Goal: Task Accomplishment & Management: Manage account settings

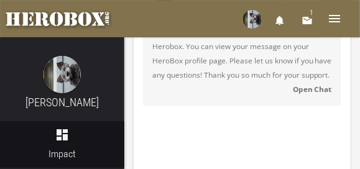
scroll to position [435, 0]
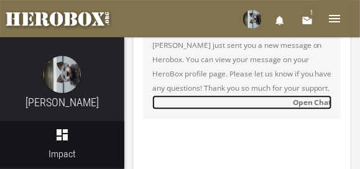
click at [302, 105] on strong "Open Chat" at bounding box center [311, 102] width 39 height 10
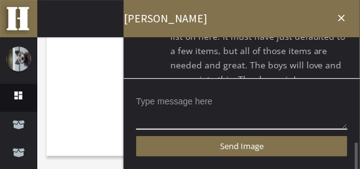
scroll to position [245, 0]
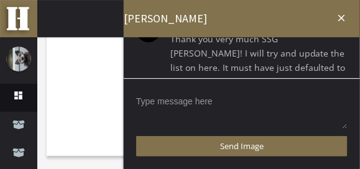
click at [259, 107] on textarea at bounding box center [241, 110] width 211 height 38
click at [342, 15] on icon "close" at bounding box center [341, 17] width 11 height 11
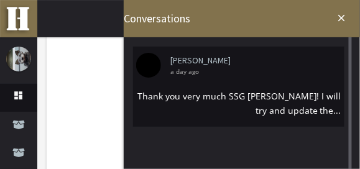
scroll to position [571, 0]
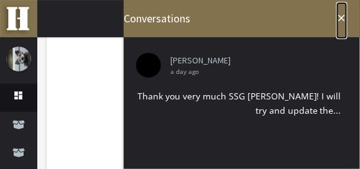
click at [342, 17] on icon "close" at bounding box center [341, 17] width 11 height 11
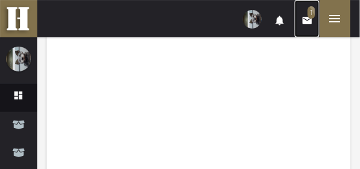
click at [311, 12] on span "1" at bounding box center [310, 12] width 7 height 12
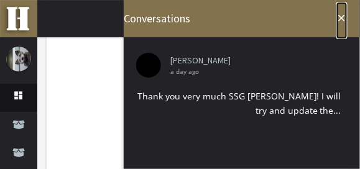
click at [341, 16] on icon "close" at bounding box center [341, 17] width 11 height 11
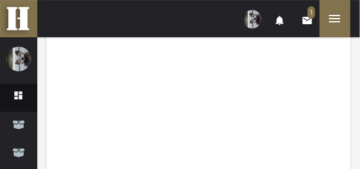
scroll to position [540, 0]
click at [310, 10] on span "1" at bounding box center [310, 12] width 7 height 12
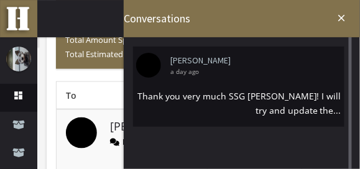
scroll to position [137, 0]
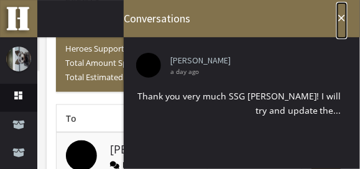
click at [340, 16] on icon "close" at bounding box center [341, 17] width 11 height 11
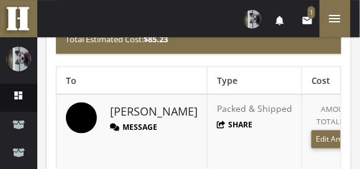
scroll to position [199, 0]
